Goal: Information Seeking & Learning: Check status

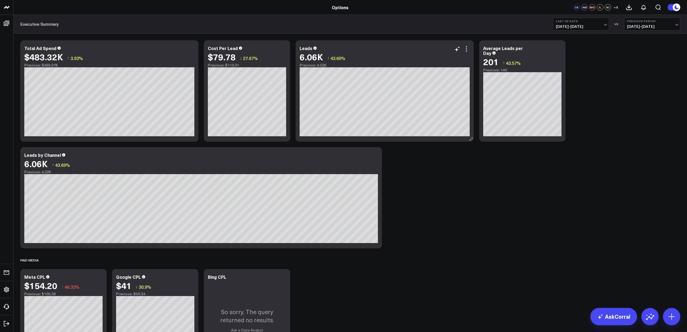
click at [426, 59] on div "6.06K ↑ 43.69%" at bounding box center [385, 57] width 170 height 10
click at [542, 65] on div "201 ↑ 43.57%" at bounding box center [522, 62] width 78 height 10
click at [675, 6] on icon at bounding box center [677, 7] width 4 height 4
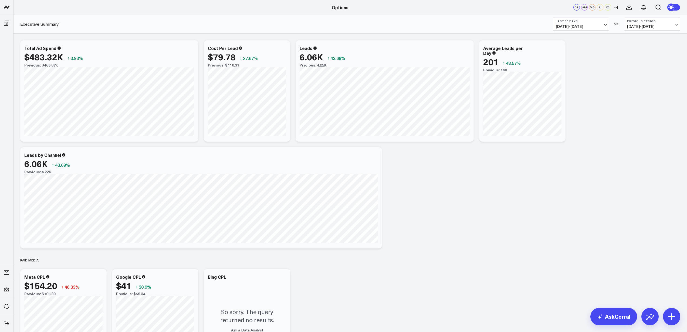
click at [675, 6] on circle at bounding box center [672, 8] width 8 height 8
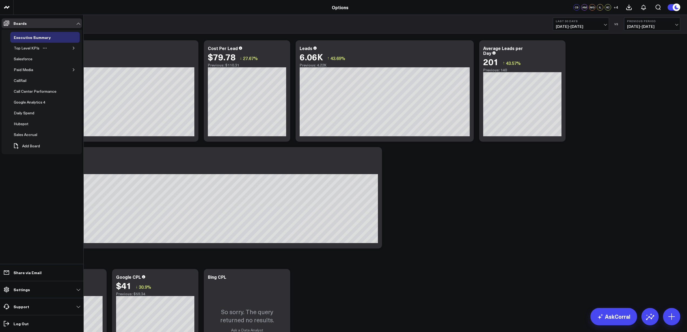
click at [74, 49] on icon "button" at bounding box center [73, 47] width 3 height 3
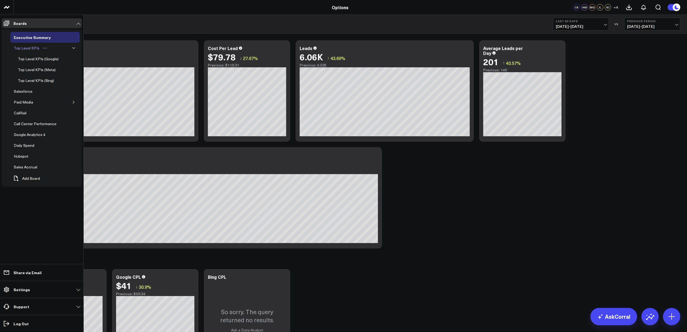
click at [24, 49] on div "Top Level KPIs" at bounding box center [26, 48] width 28 height 6
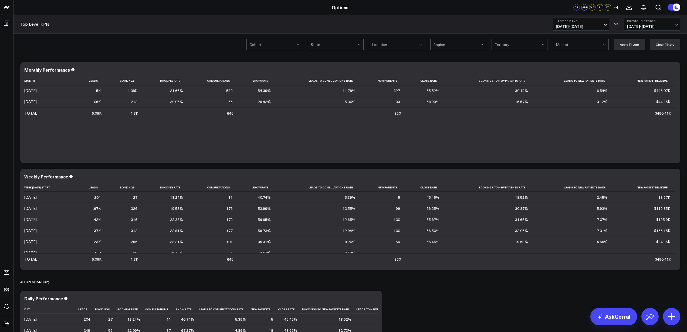
click at [607, 22] on button "Last 30 Days [DATE] - [DATE]" at bounding box center [581, 24] width 56 height 13
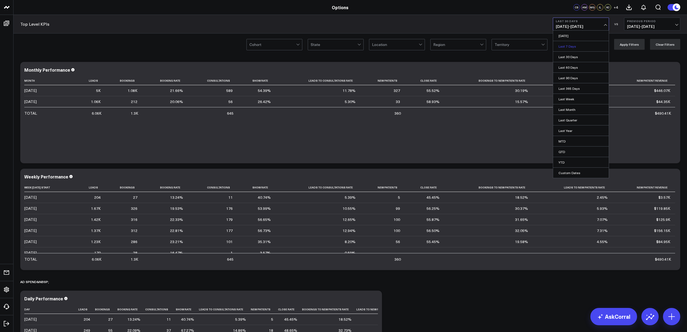
click at [588, 46] on link "Last 7 Days" at bounding box center [581, 46] width 56 height 10
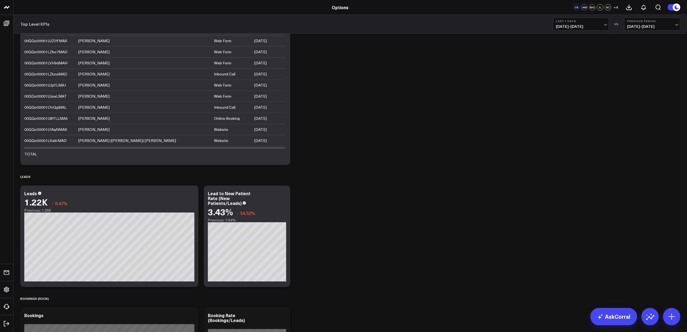
scroll to position [808, 0]
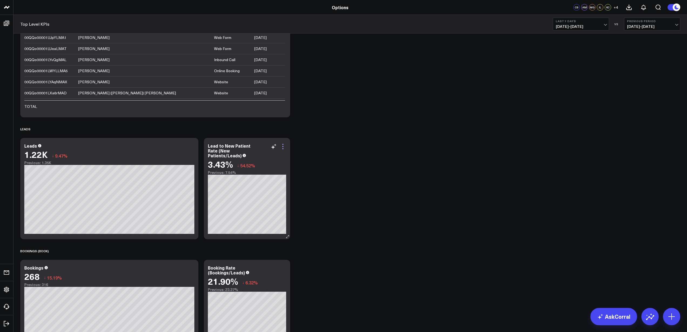
click at [282, 147] on icon at bounding box center [283, 146] width 6 height 6
click at [240, 161] on div "3.43% ↓ 54.52%" at bounding box center [247, 164] width 78 height 10
click at [275, 147] on icon at bounding box center [274, 146] width 6 height 6
click at [329, 177] on button "Cancel" at bounding box center [327, 176] width 18 height 7
